Goal: Navigation & Orientation: Find specific page/section

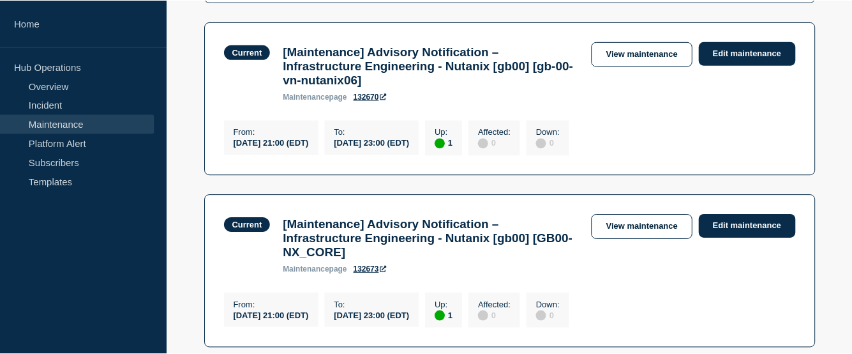
scroll to position [1341, 0]
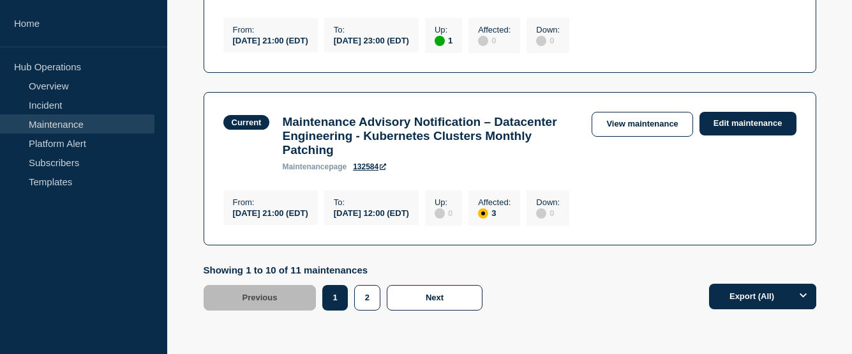
scroll to position [1904, 0]
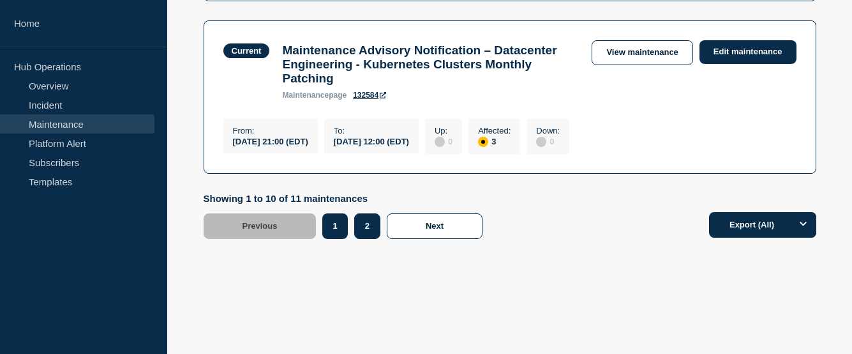
click at [360, 226] on button "2" at bounding box center [367, 226] width 26 height 26
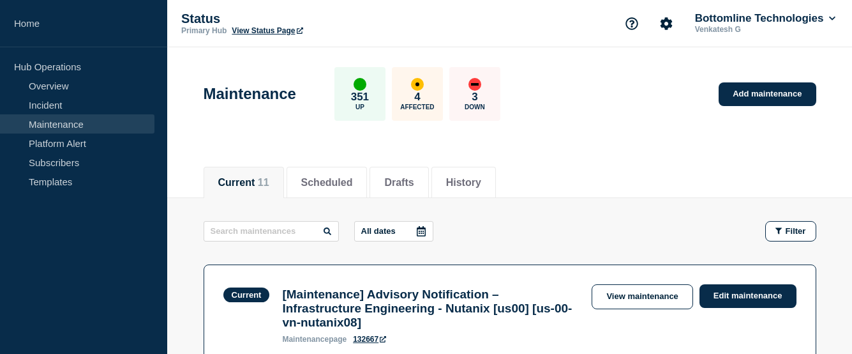
scroll to position [255, 0]
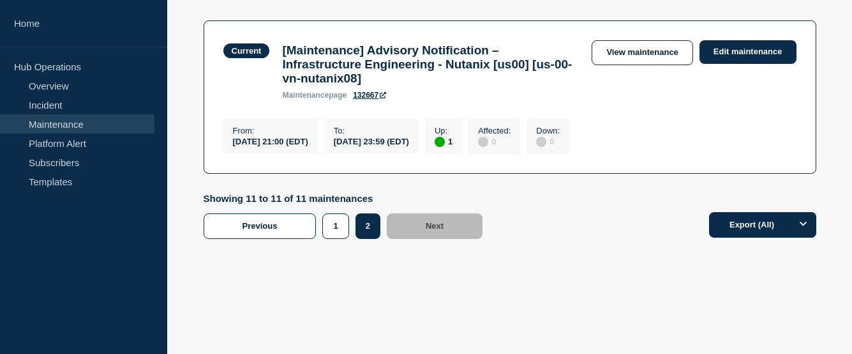
click at [346, 211] on div "Showing 11 to 11 of 11 maintenances Previous Page 1 Page 2 1 2 Next" at bounding box center [347, 216] width 286 height 46
click at [340, 219] on button "1" at bounding box center [335, 226] width 26 height 26
